Goal: Navigation & Orientation: Find specific page/section

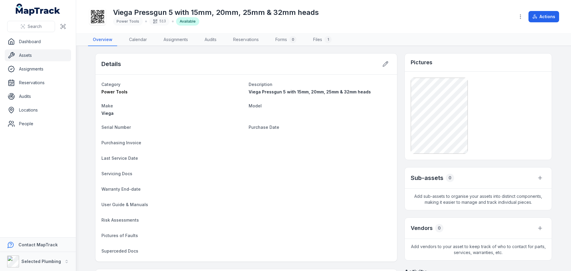
click at [34, 56] on link "Assets" at bounding box center [38, 55] width 66 height 12
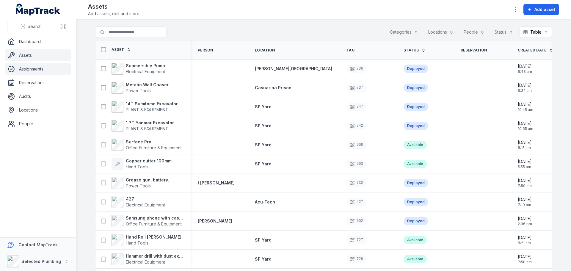
click at [31, 69] on link "Assignments" at bounding box center [38, 69] width 66 height 12
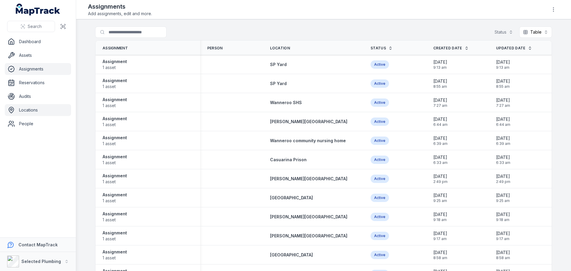
click at [35, 109] on link "Locations" at bounding box center [38, 110] width 66 height 12
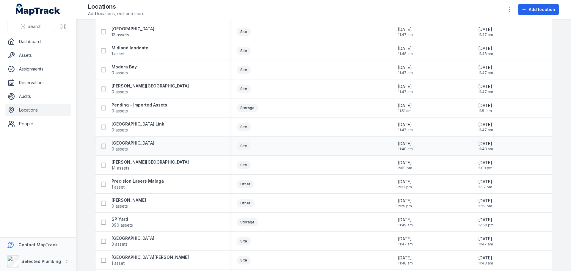
scroll to position [565, 0]
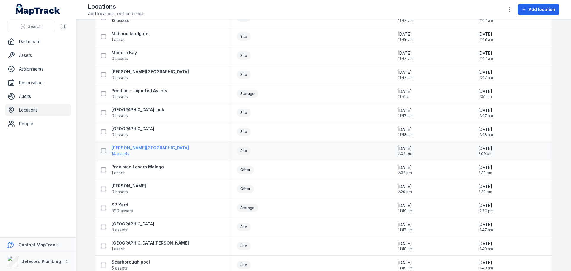
click at [125, 148] on strong "[PERSON_NAME][GEOGRAPHIC_DATA]" at bounding box center [149, 148] width 77 height 6
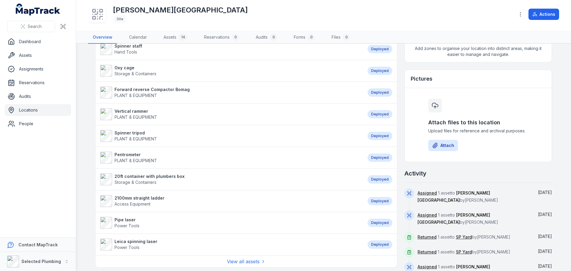
scroll to position [119, 0]
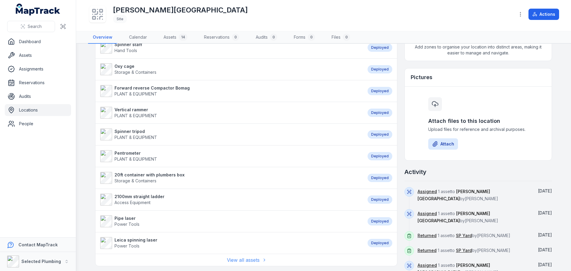
click at [236, 259] on link "View all assets" at bounding box center [246, 259] width 39 height 7
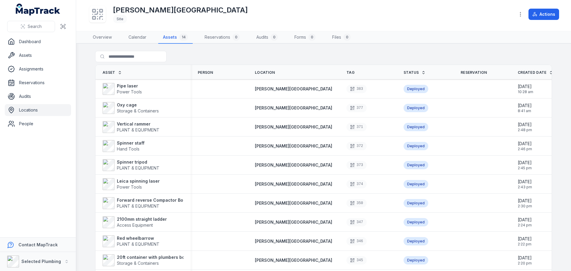
click at [31, 108] on link "Locations" at bounding box center [38, 110] width 66 height 12
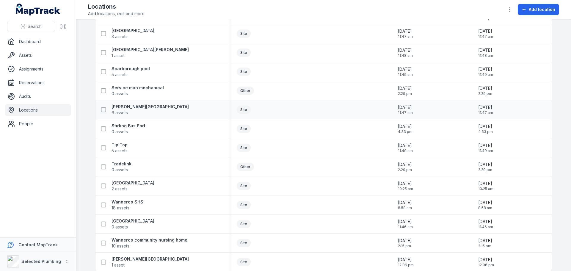
scroll to position [766, 0]
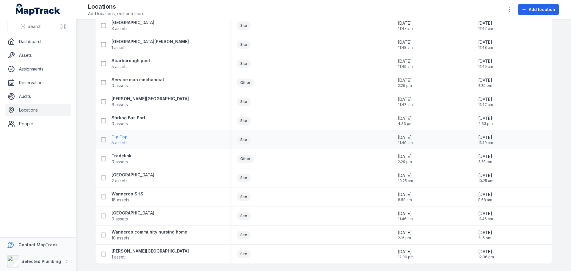
click at [120, 137] on strong "Tip Top" at bounding box center [119, 137] width 16 height 6
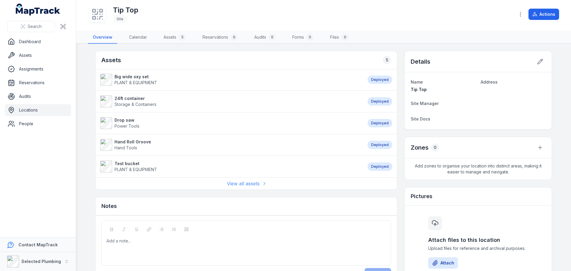
click at [239, 183] on link "View all assets" at bounding box center [246, 183] width 39 height 7
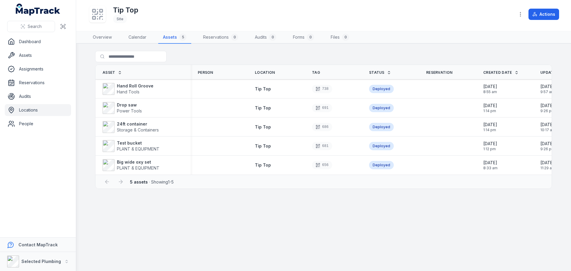
click at [28, 111] on link "Locations" at bounding box center [38, 110] width 66 height 12
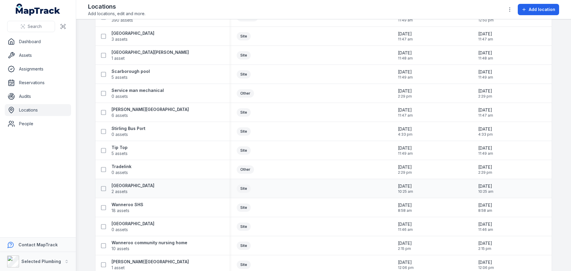
scroll to position [766, 0]
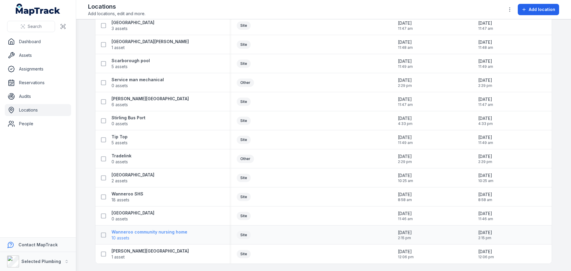
click at [149, 233] on strong "Wanneroo community nursing home" at bounding box center [149, 232] width 76 height 6
